Goal: Information Seeking & Learning: Learn about a topic

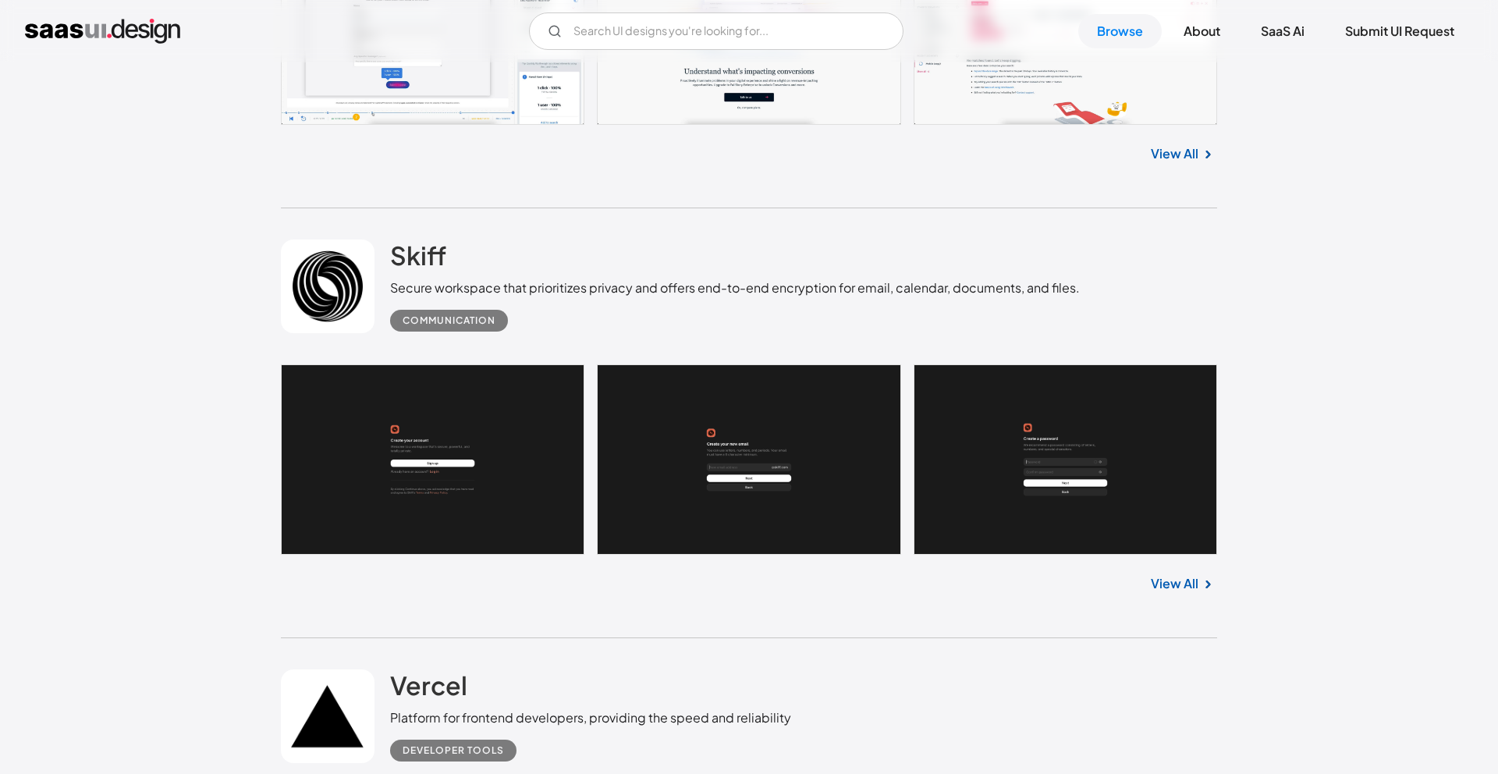
scroll to position [16801, 0]
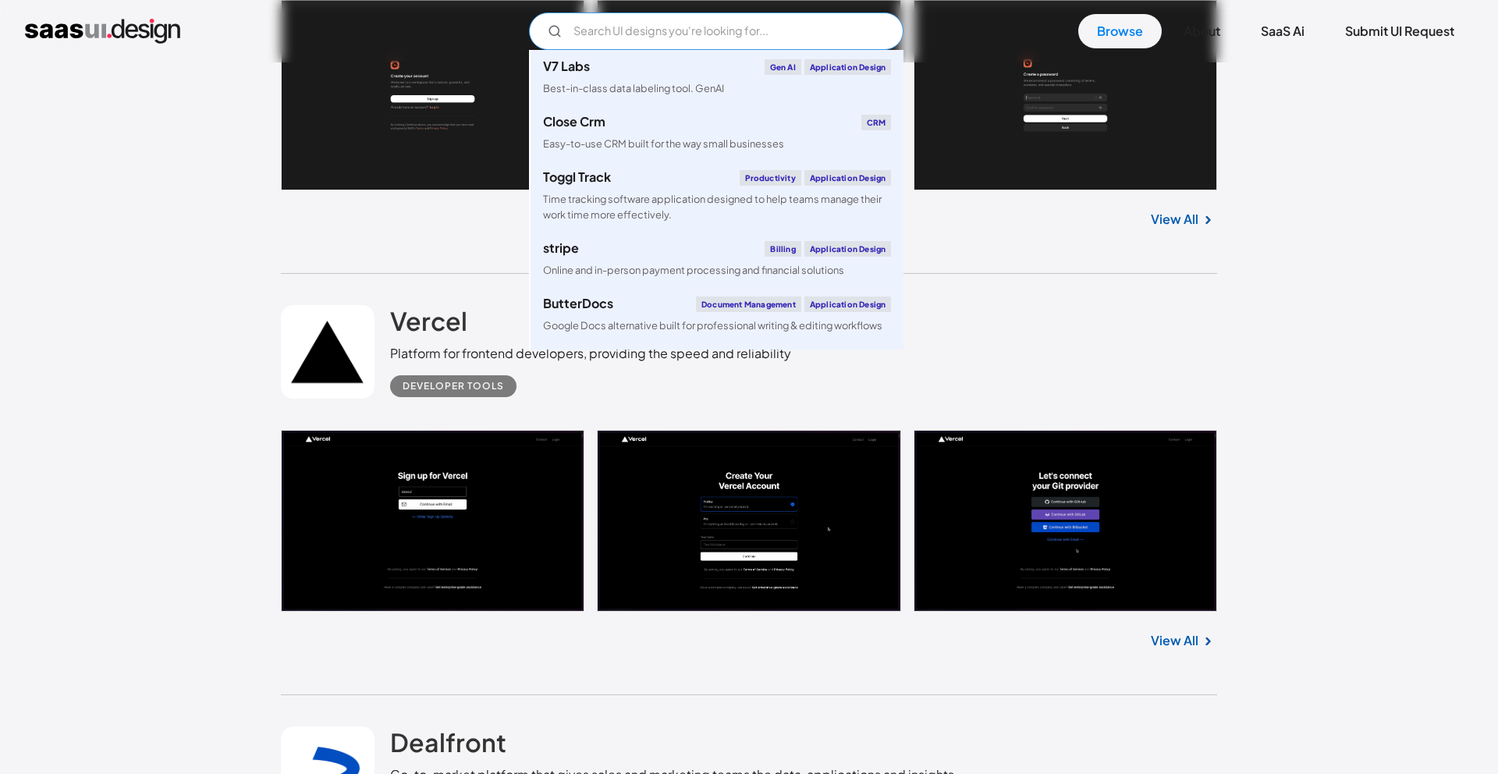
click at [602, 27] on input "Email Form" at bounding box center [716, 30] width 375 height 37
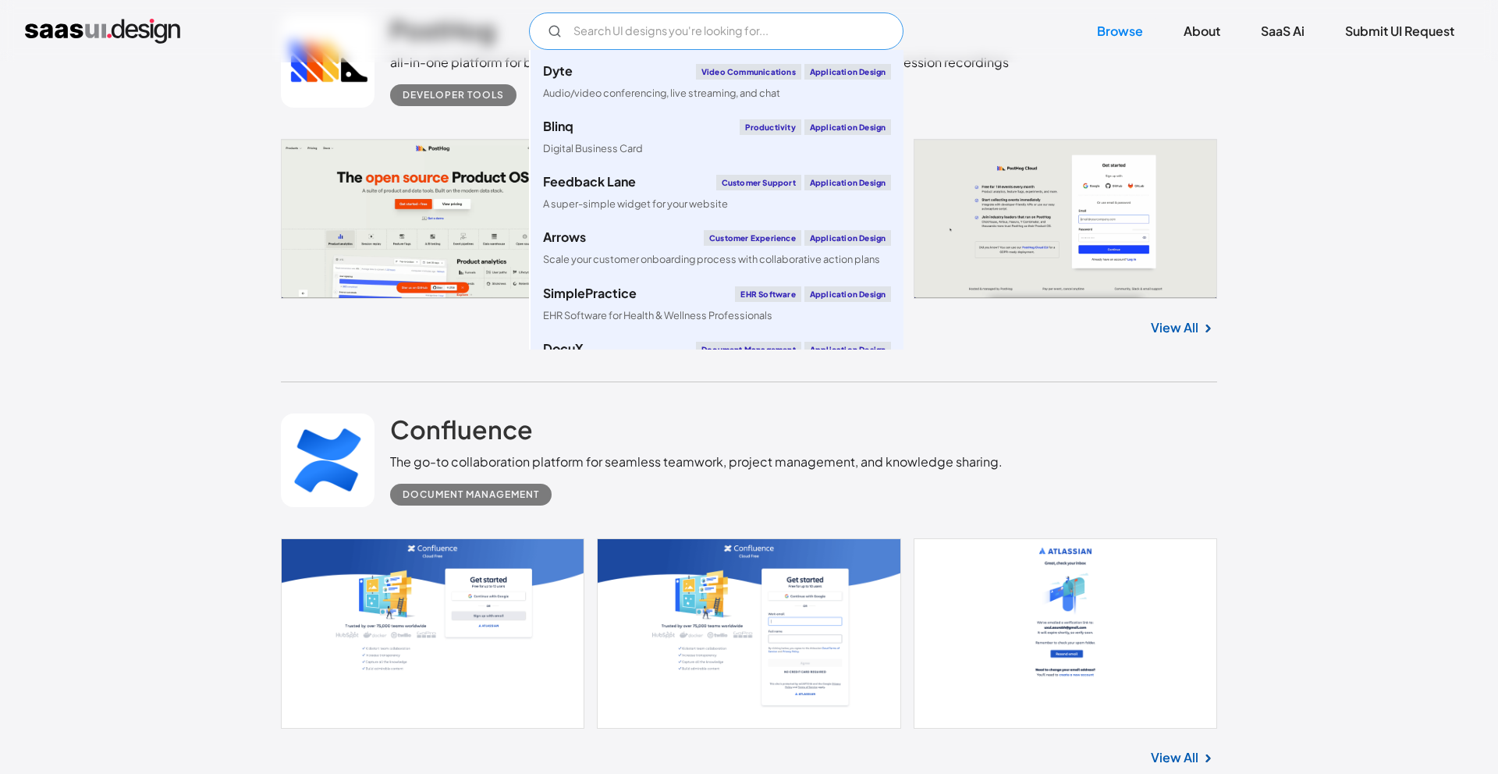
scroll to position [1299, 0]
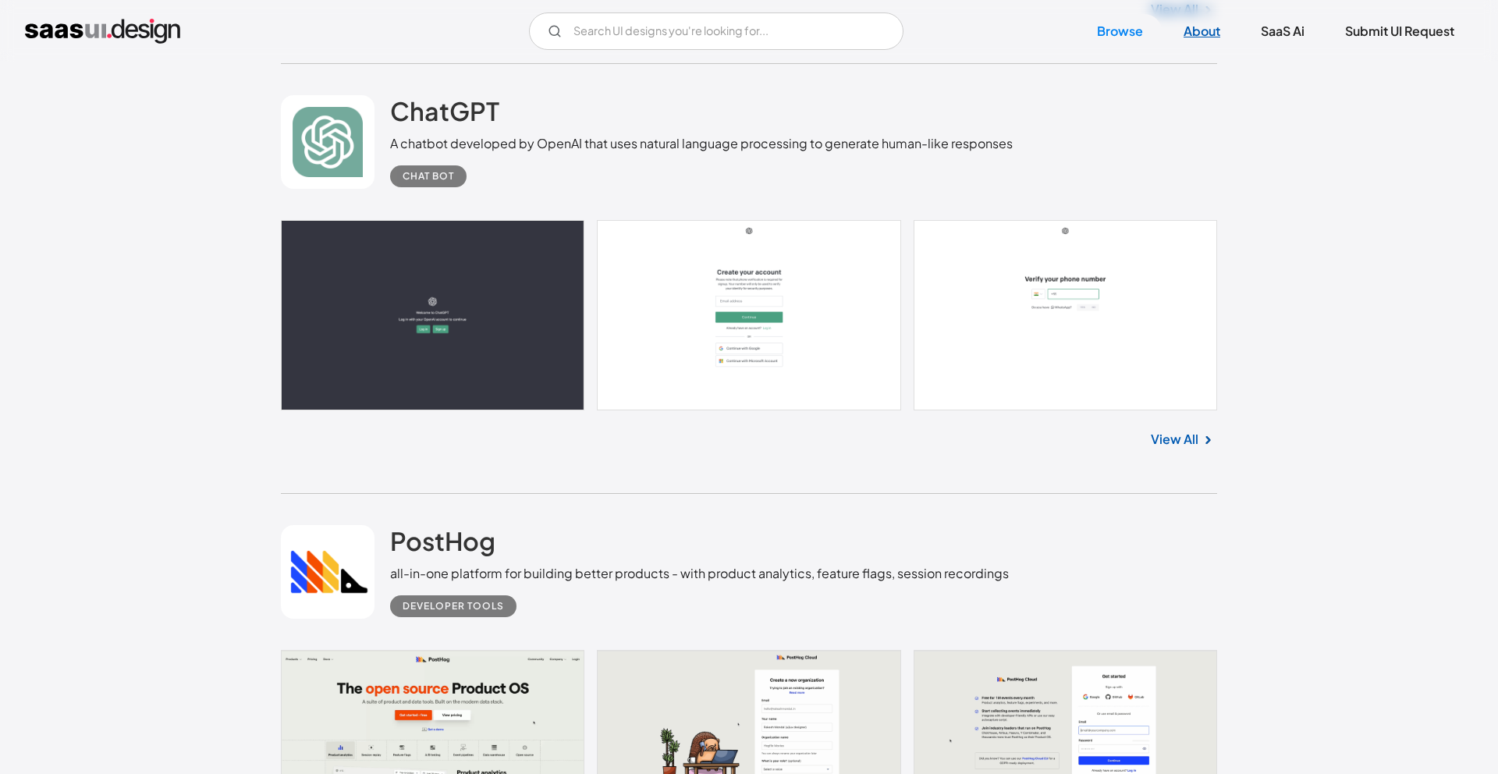
click at [1177, 34] on link "About" at bounding box center [1202, 31] width 74 height 34
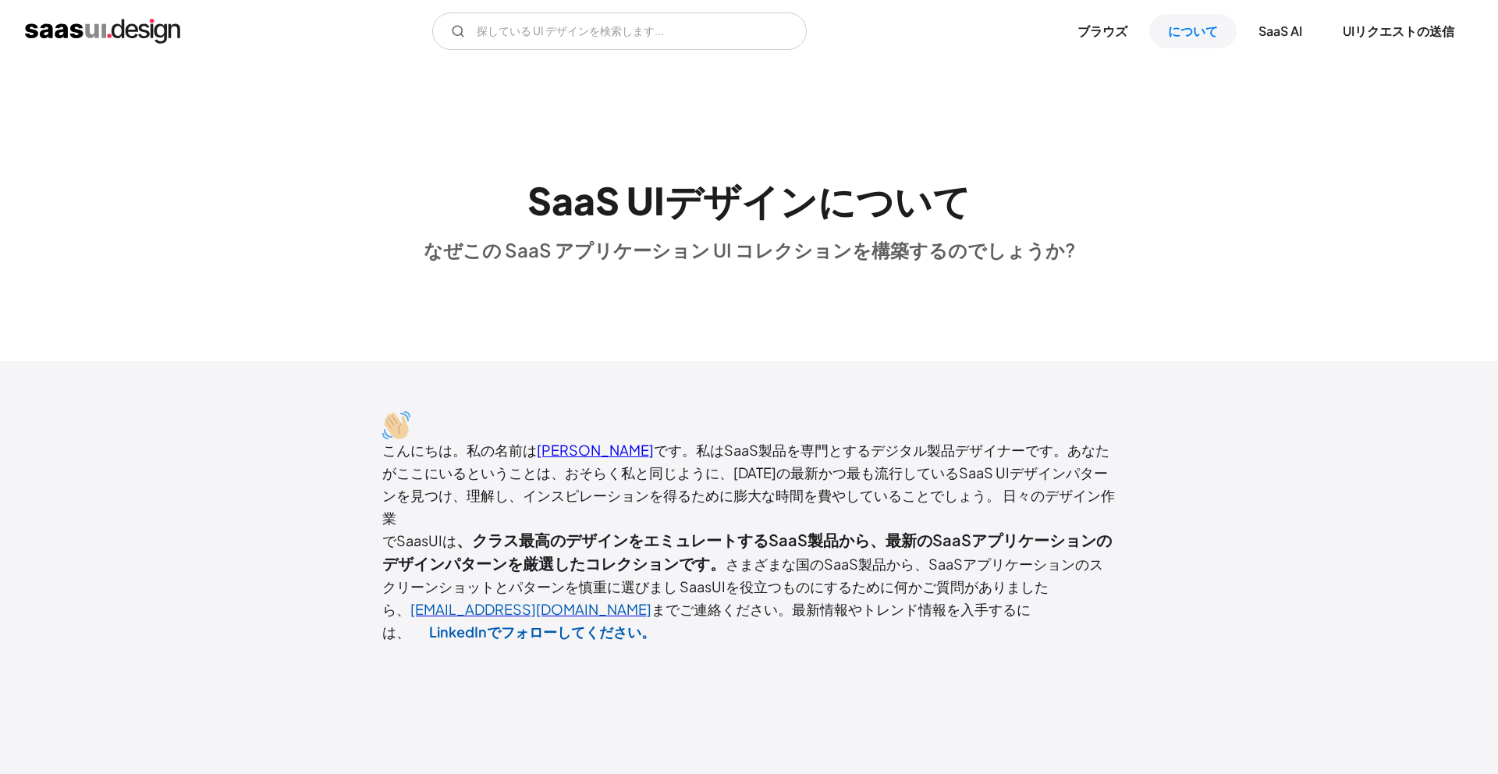
click at [1201, 335] on div "SaaS UIデザインについて なぜこの SaaS アプリケーション UI コレクションを構築するのでしょうか?" at bounding box center [749, 212] width 1498 height 300
click at [1277, 28] on font "SaaS AI" at bounding box center [1281, 31] width 44 height 16
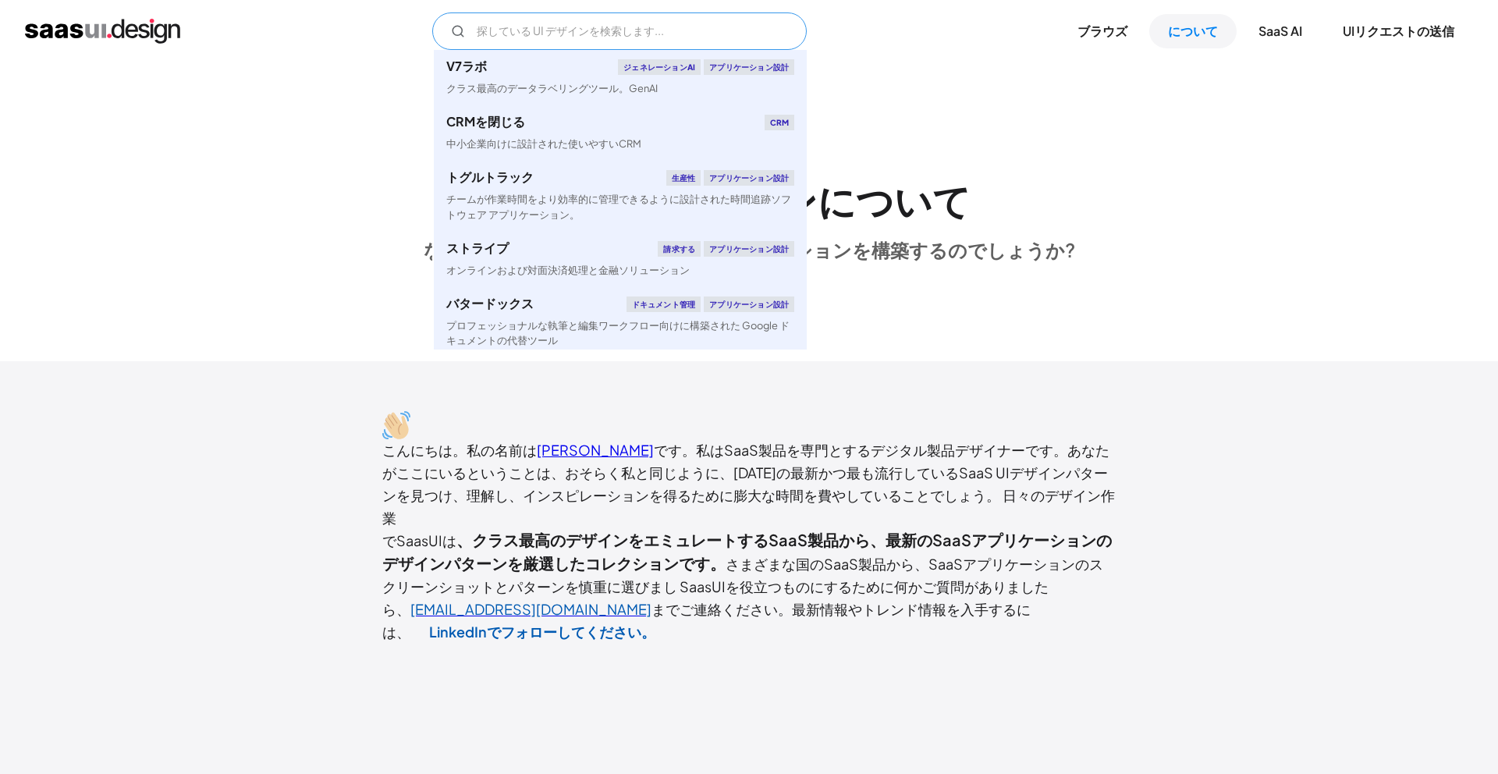
click at [661, 30] on input "メールフォーム" at bounding box center [619, 30] width 375 height 37
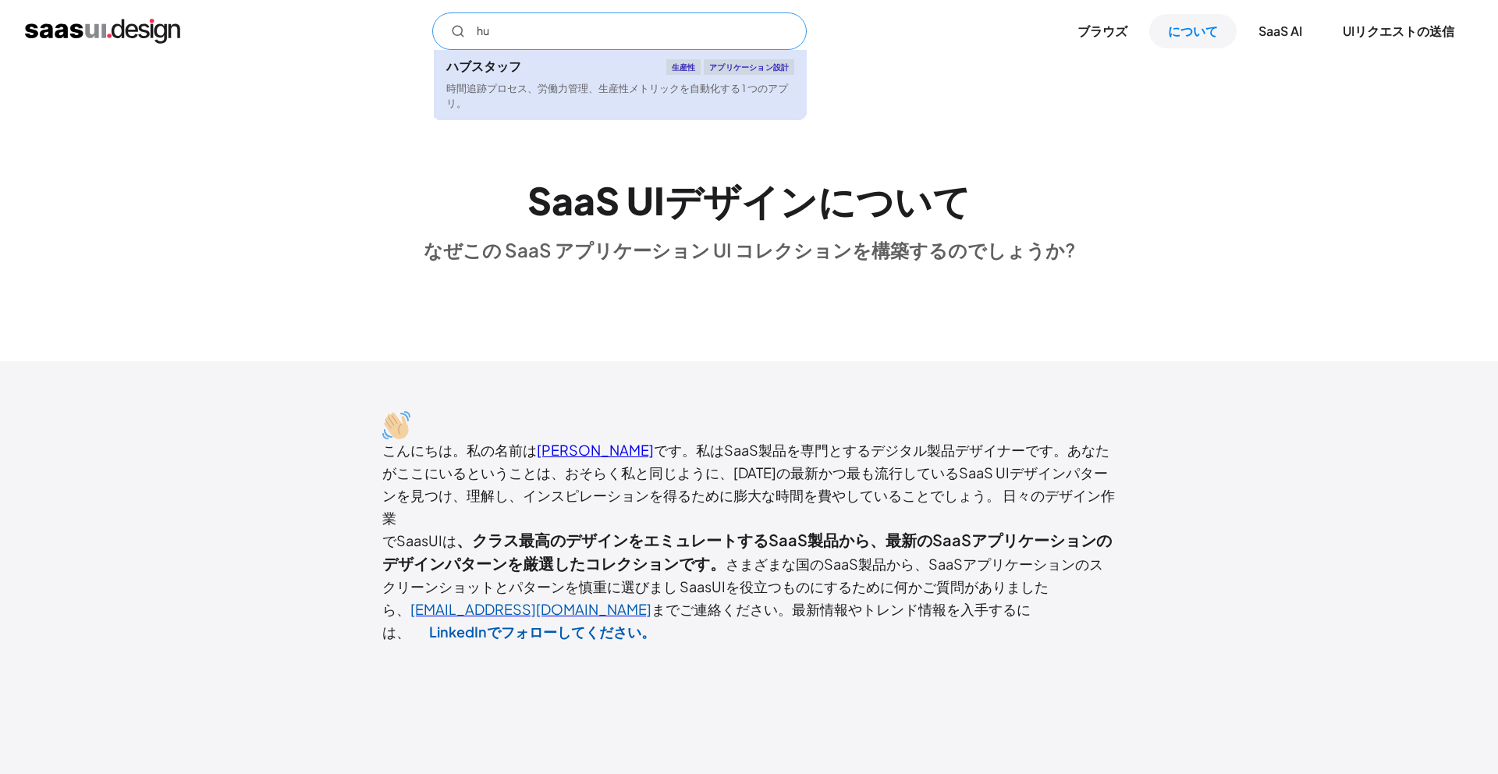
click at [560, 104] on div "時間追跡プロセス、労働力管理、生産性メトリックを自動化する 1 つのアプリ。" at bounding box center [620, 96] width 348 height 30
type input "hu"
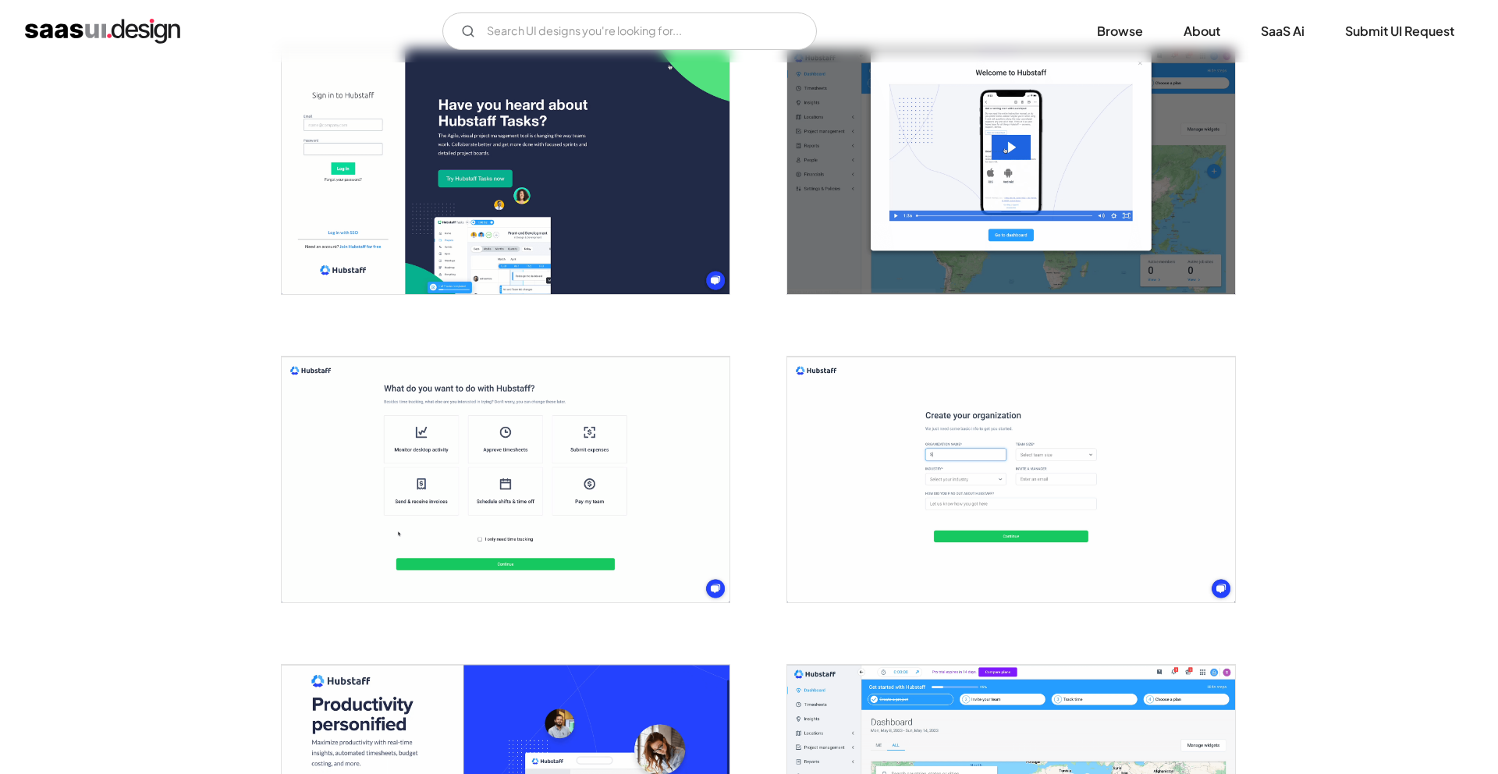
scroll to position [464, 0]
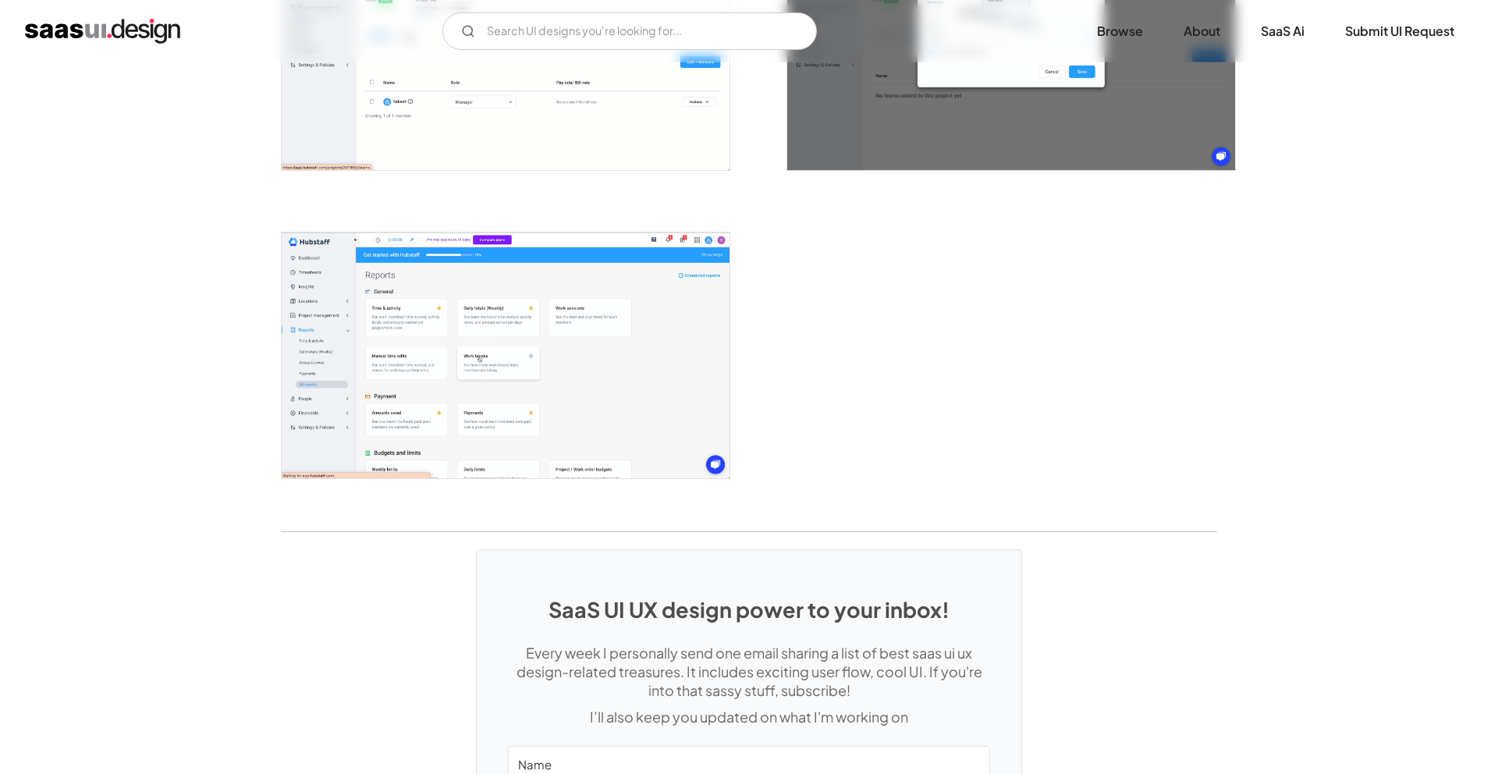
scroll to position [4094, 0]
